Goal: Task Accomplishment & Management: Use online tool/utility

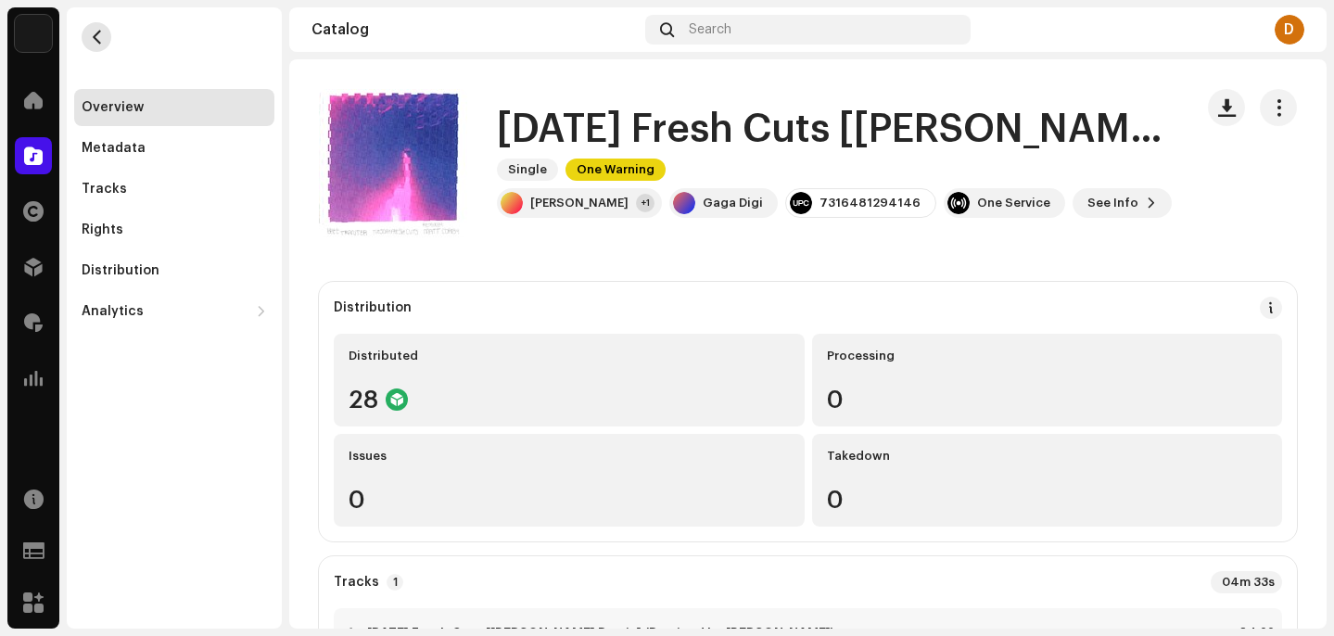
click at [93, 44] on button "button" at bounding box center [97, 37] width 30 height 30
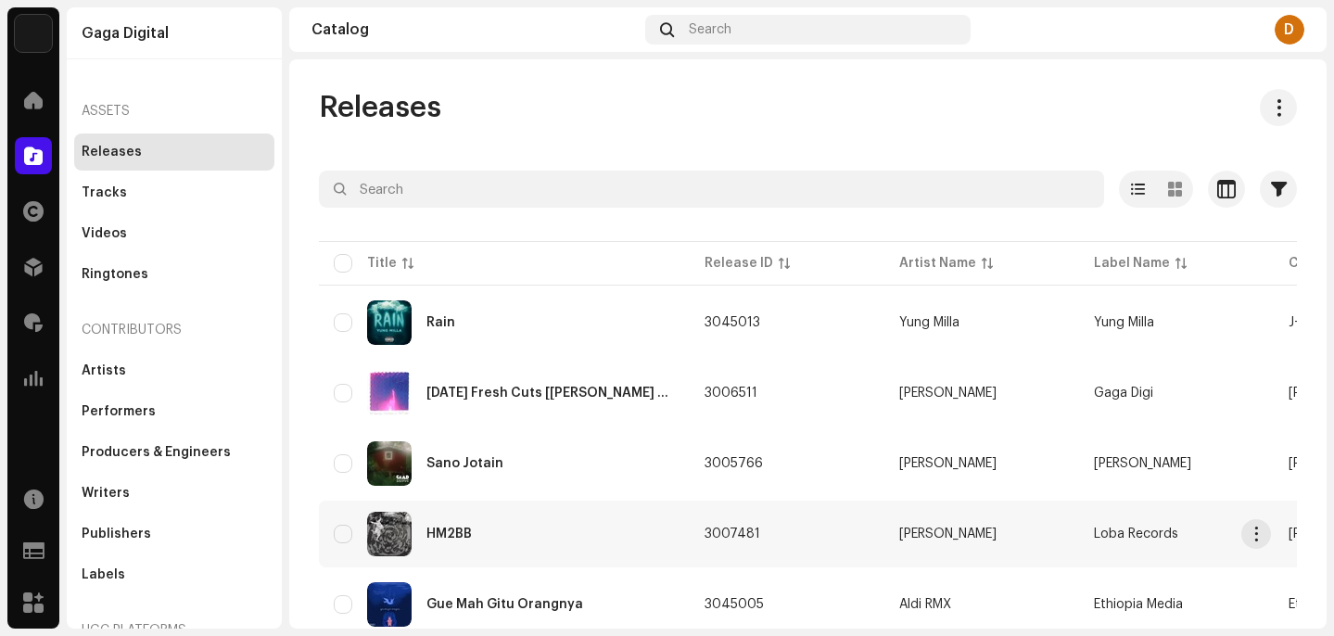
click at [492, 534] on div "HM2BB" at bounding box center [504, 534] width 341 height 44
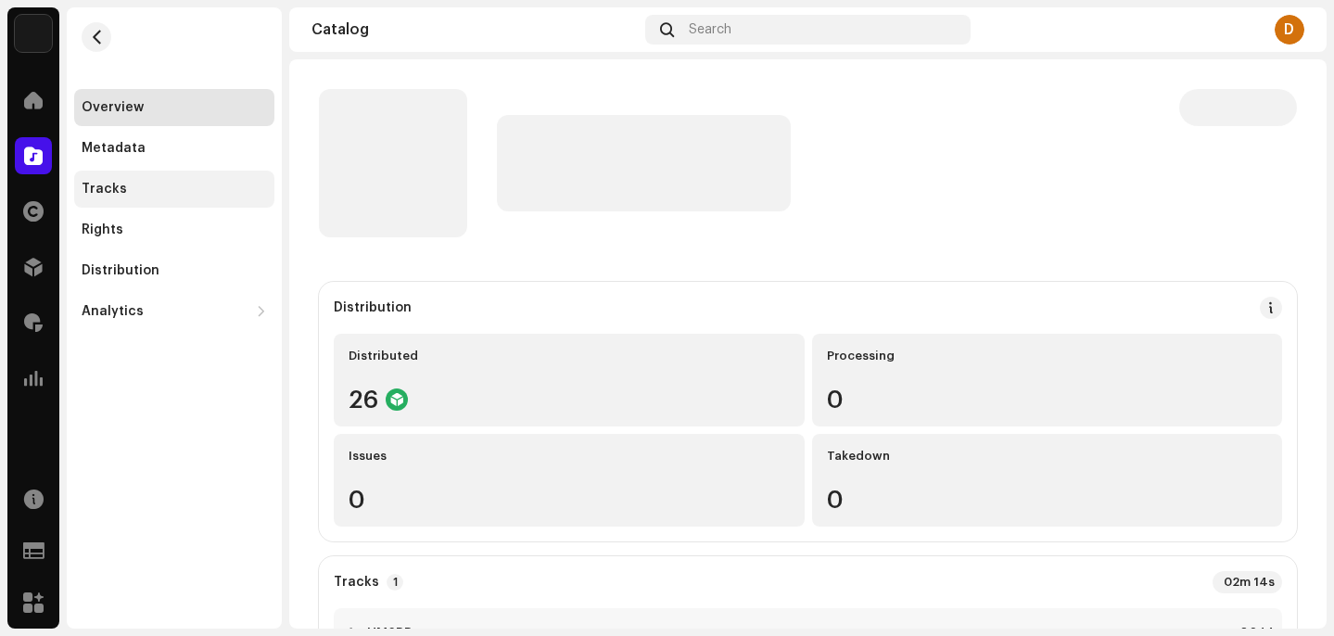
click at [145, 191] on div "Tracks" at bounding box center [174, 189] width 185 height 15
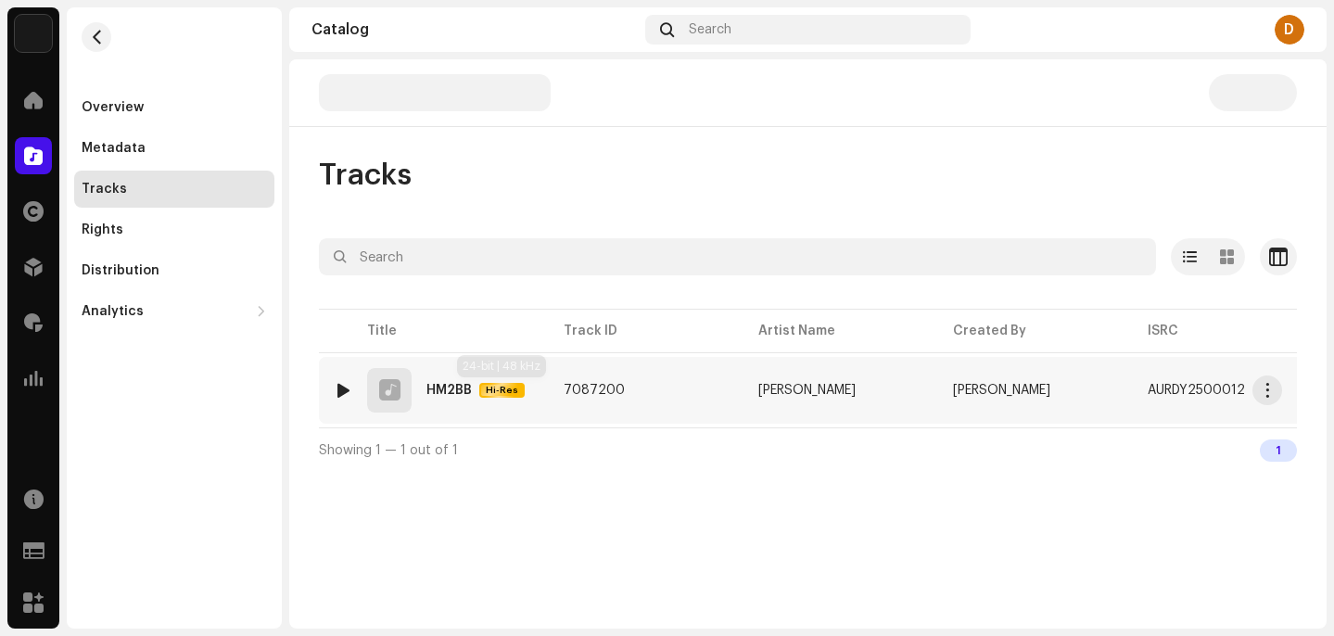
click at [506, 385] on span "Hi-Res" at bounding box center [502, 390] width 42 height 13
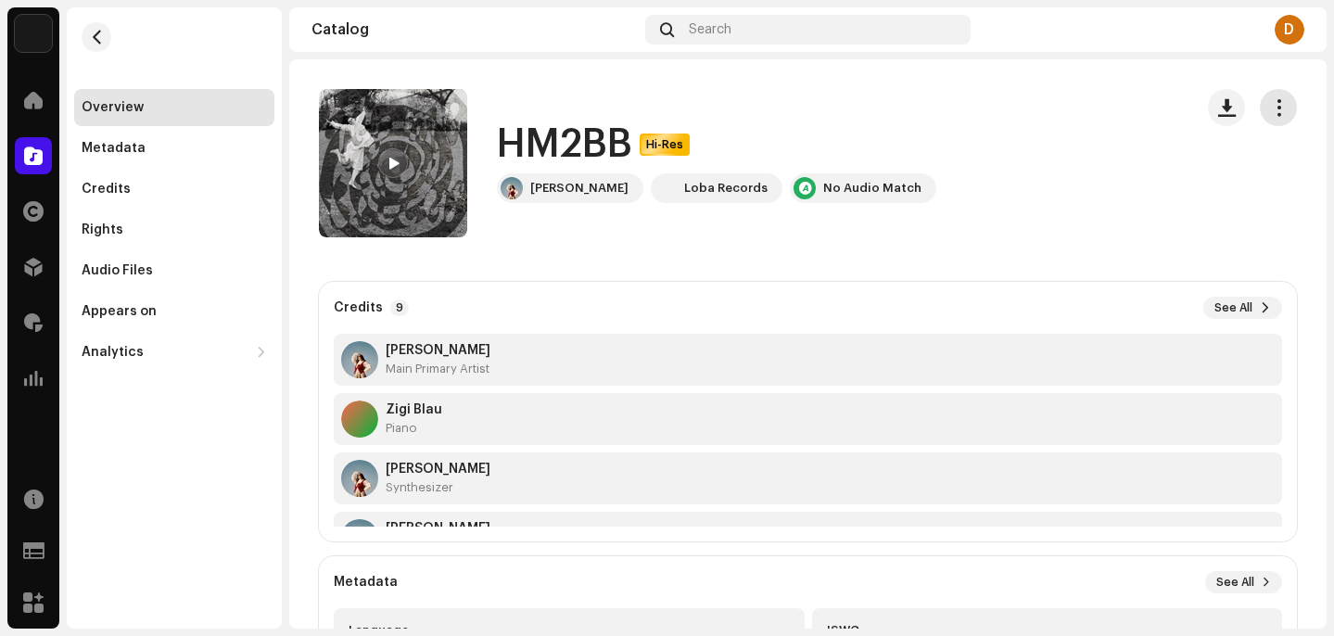
click at [1271, 113] on span "button" at bounding box center [1279, 107] width 18 height 15
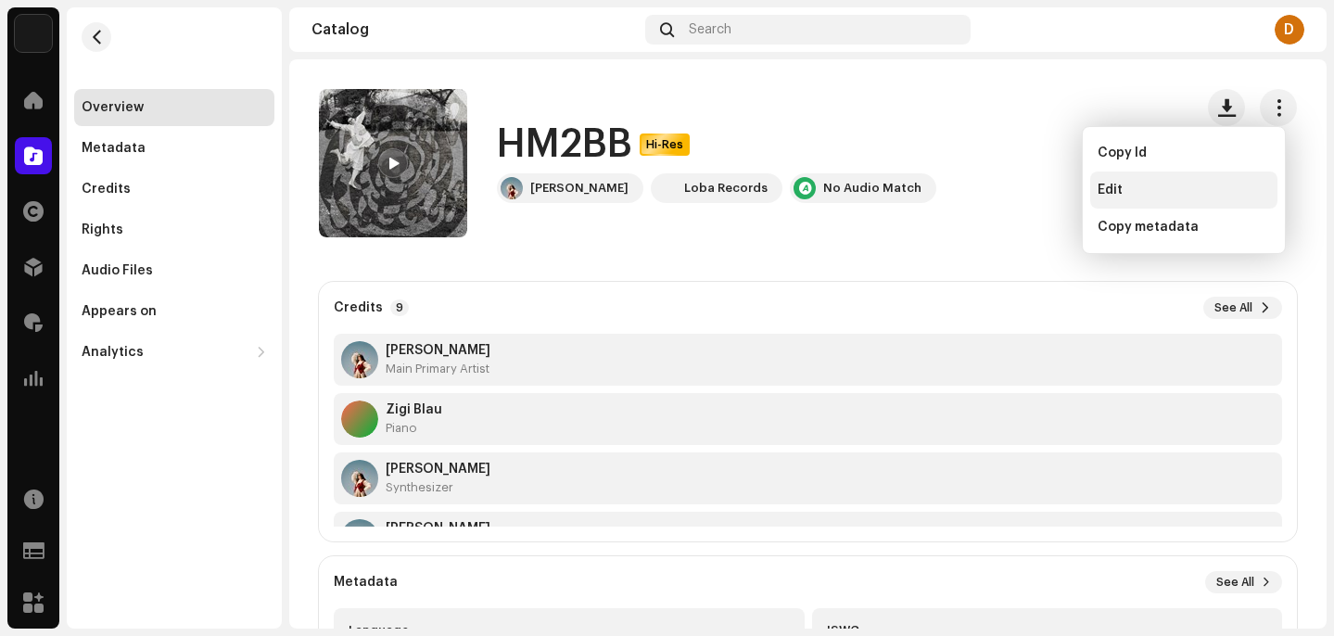
click at [1132, 189] on div "Edit" at bounding box center [1183, 190] width 172 height 15
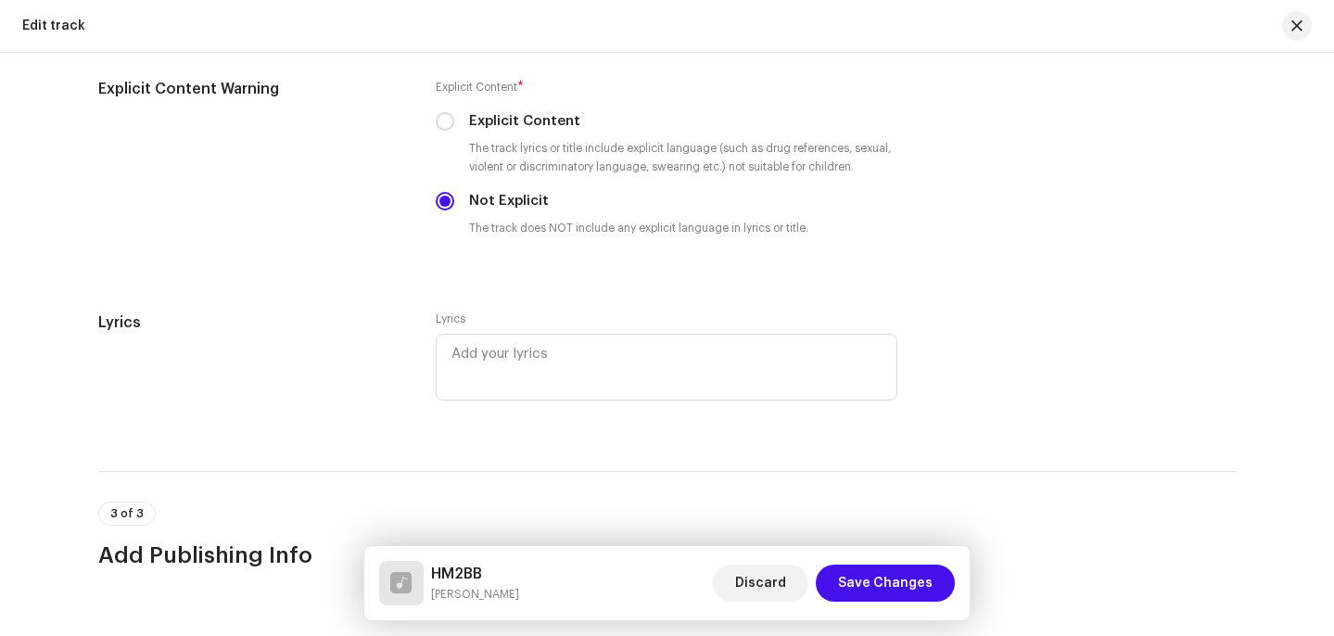
scroll to position [3614, 0]
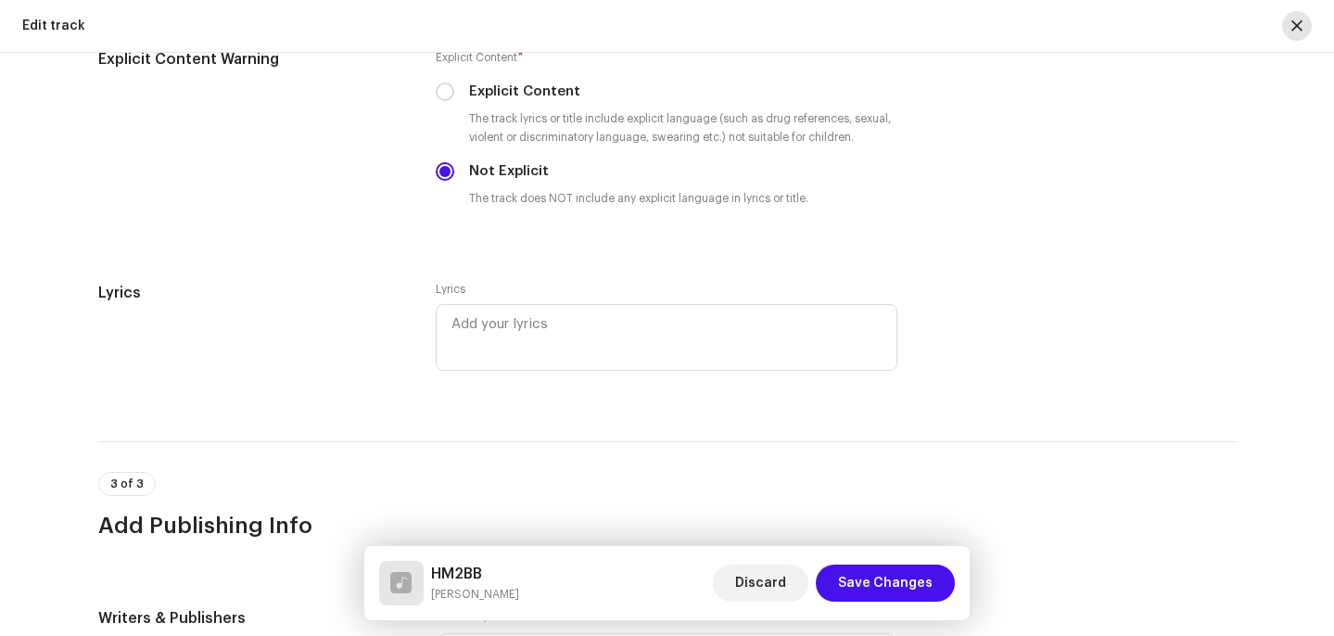
click at [1299, 30] on span "button" at bounding box center [1296, 26] width 11 height 15
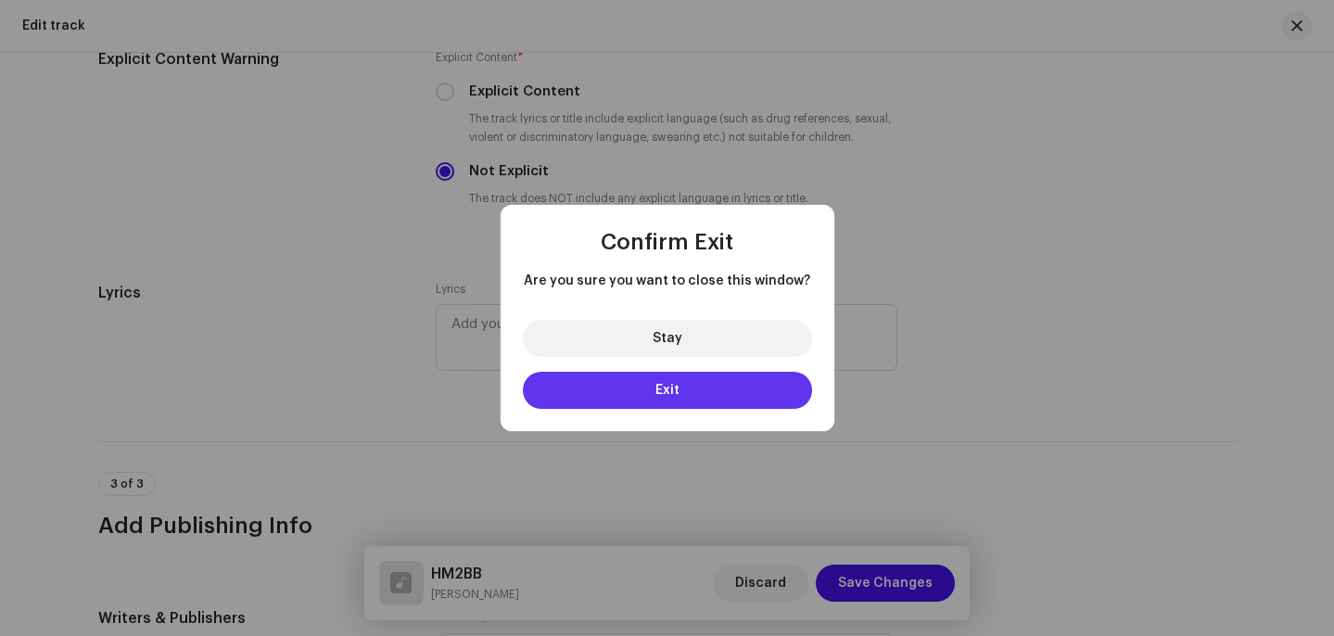
click at [664, 396] on span "Exit" at bounding box center [667, 390] width 24 height 13
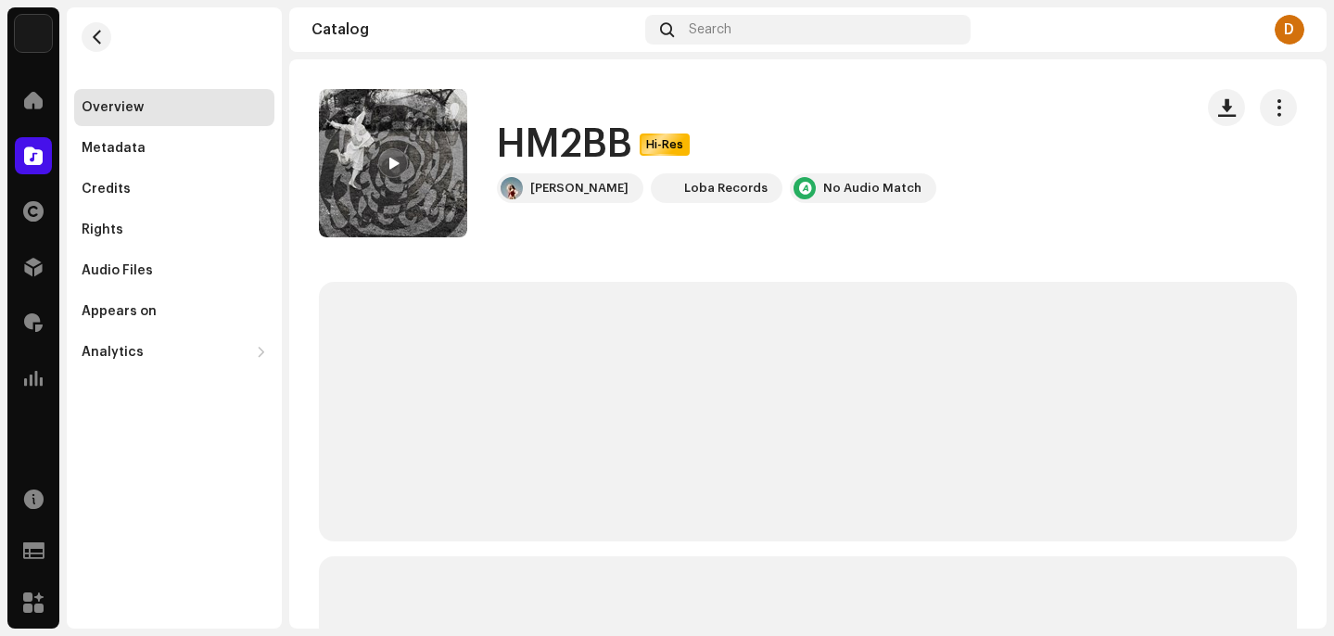
drag, startPoint x: 95, startPoint y: 39, endPoint x: 288, endPoint y: 2, distance: 196.3
click at [95, 39] on span "button" at bounding box center [97, 37] width 14 height 15
